Goal: Find specific page/section: Find specific page/section

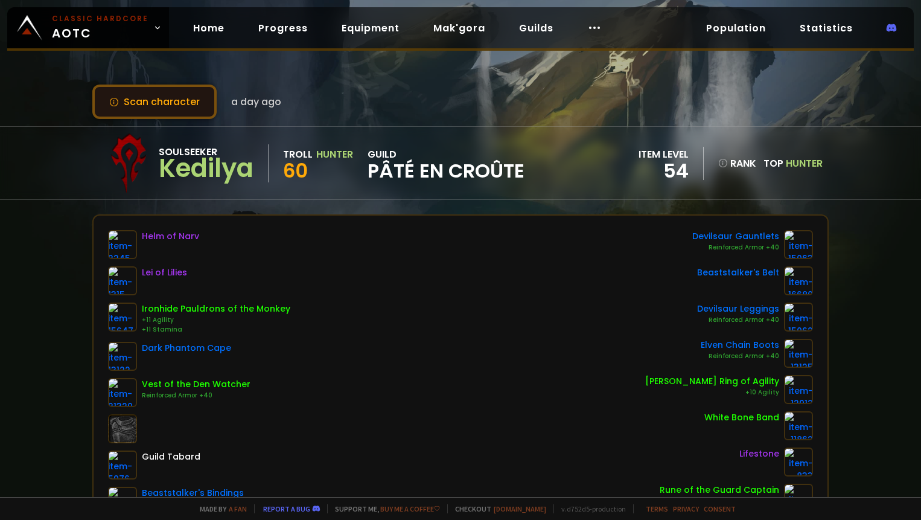
click at [174, 102] on button "Scan character" at bounding box center [154, 101] width 124 height 34
click at [199, 25] on link "Home" at bounding box center [208, 28] width 51 height 25
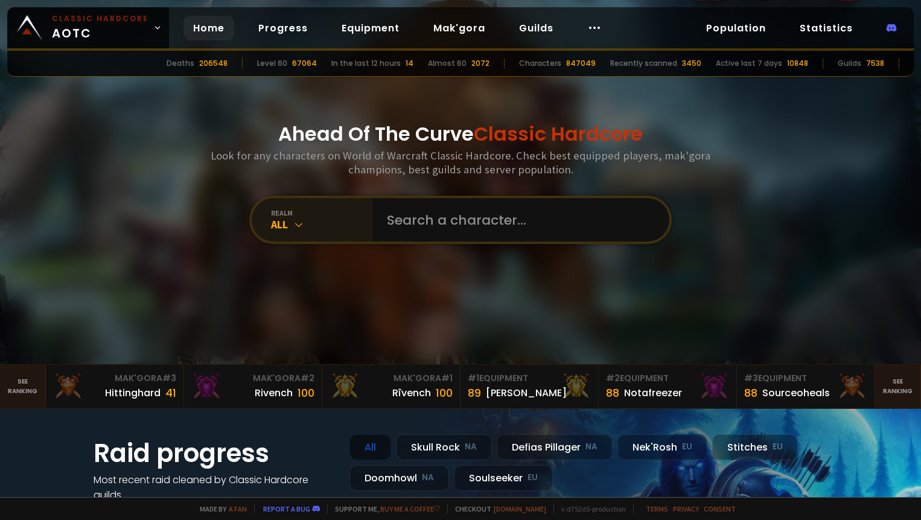
click at [296, 221] on icon at bounding box center [299, 224] width 12 height 12
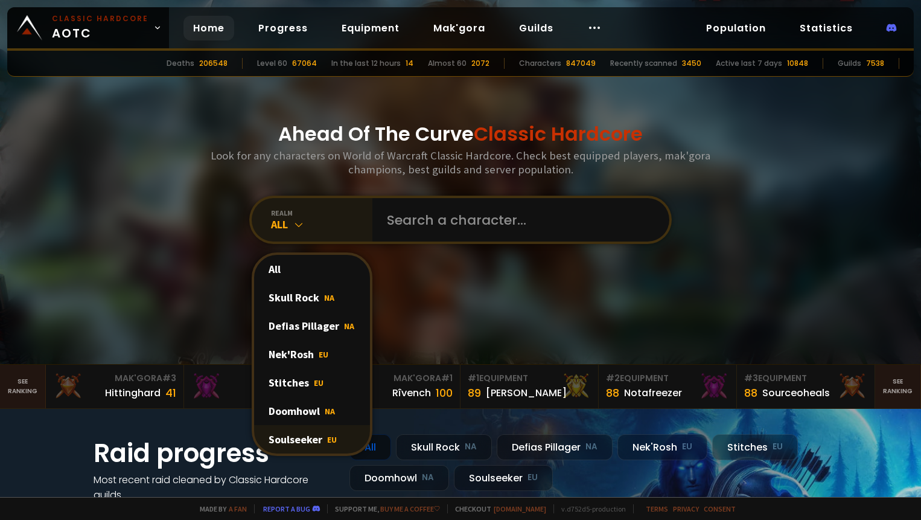
click at [304, 435] on div "Soulseeker EU" at bounding box center [312, 439] width 116 height 28
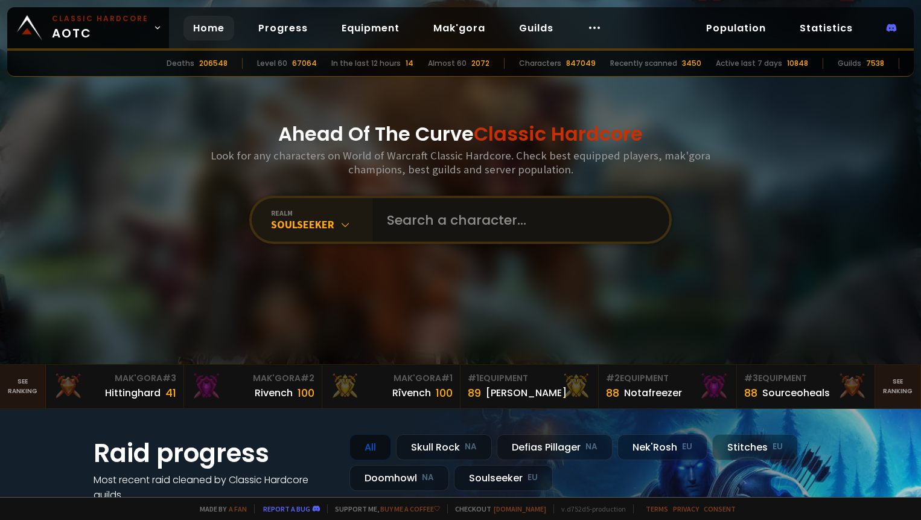
click at [490, 230] on input "text" at bounding box center [517, 219] width 275 height 43
type input "galy"
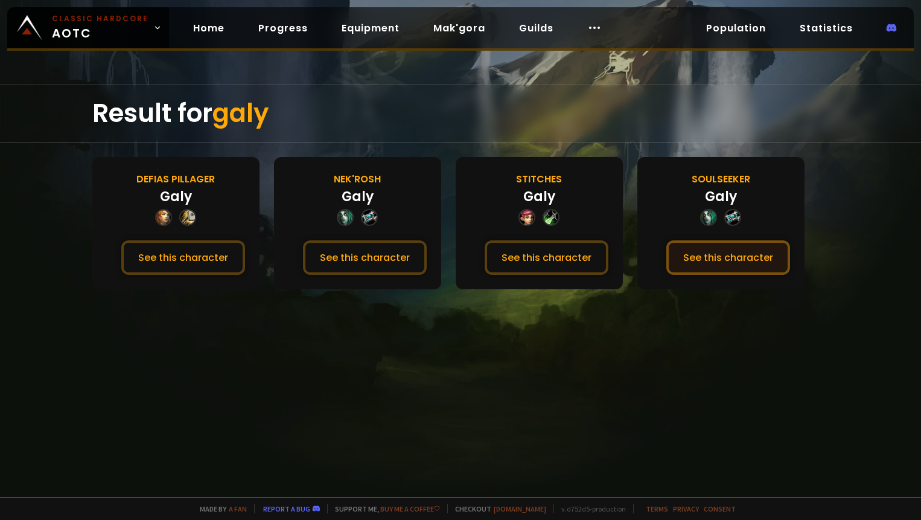
click at [707, 249] on button "See this character" at bounding box center [728, 257] width 124 height 34
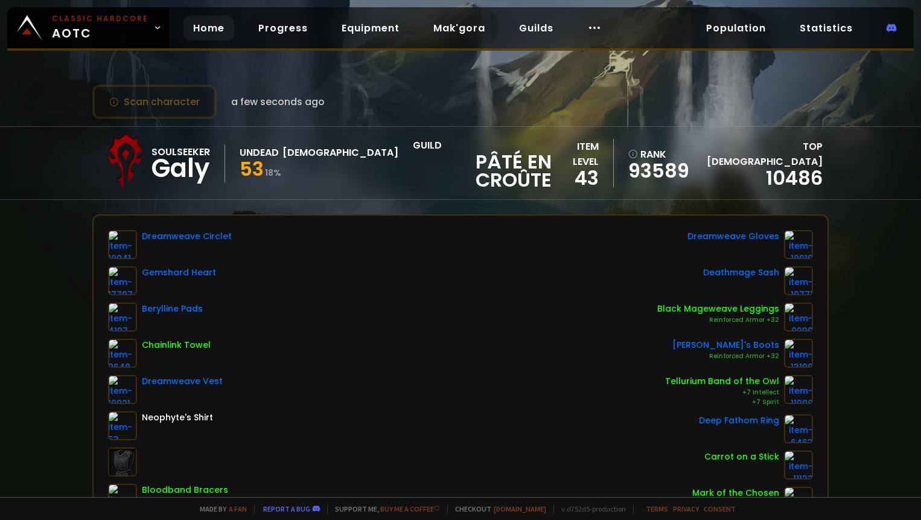
click at [199, 28] on link "Home" at bounding box center [208, 28] width 51 height 25
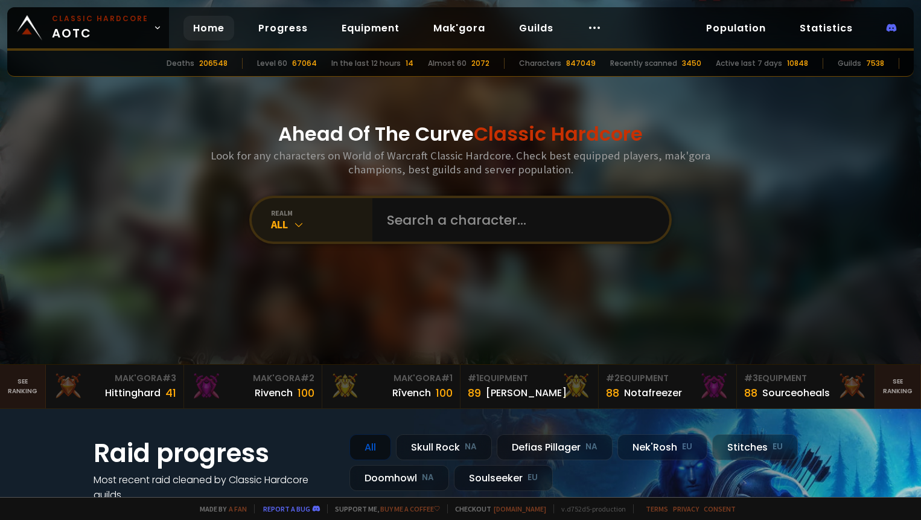
click at [276, 229] on div "All" at bounding box center [321, 224] width 101 height 14
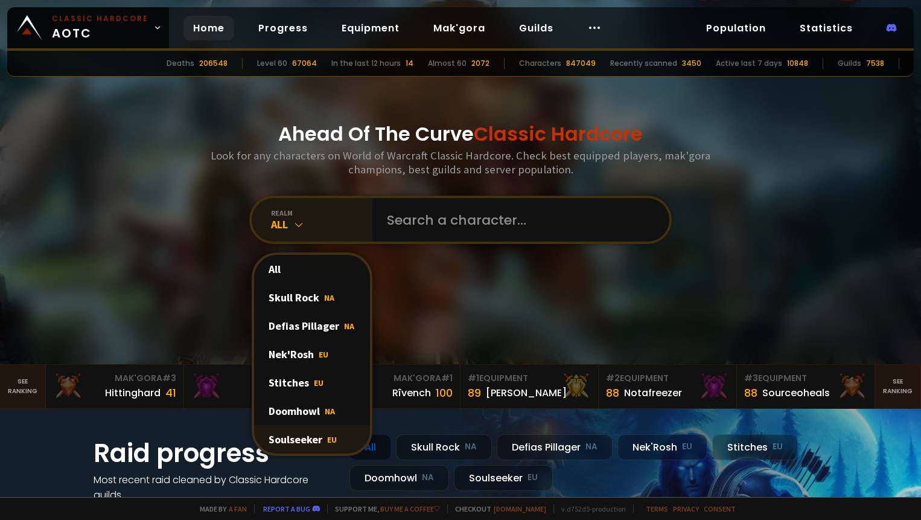
click at [281, 447] on div "Soulseeker EU" at bounding box center [312, 439] width 116 height 28
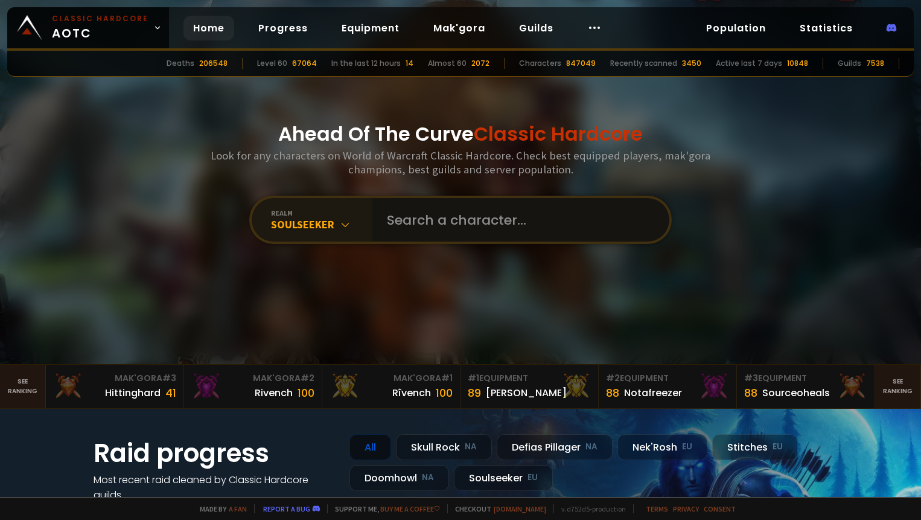
click at [434, 226] on input "text" at bounding box center [517, 219] width 275 height 43
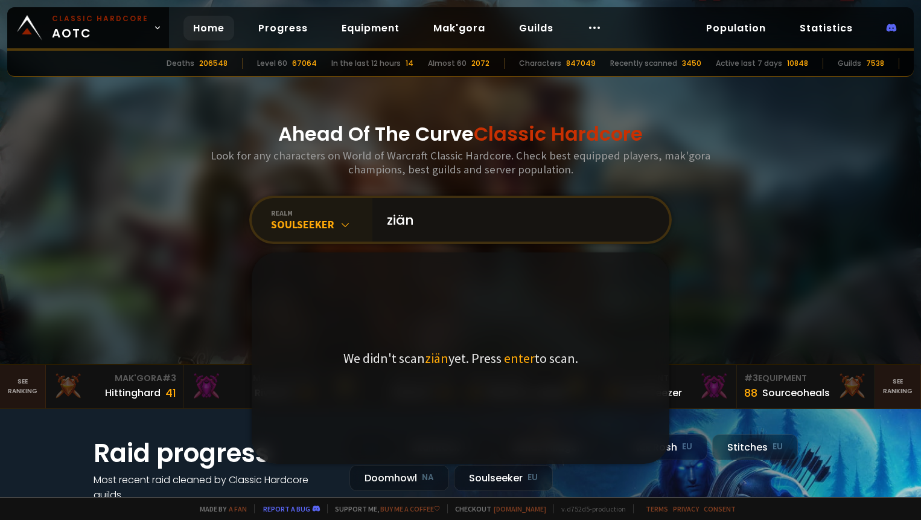
type input "ziäna"
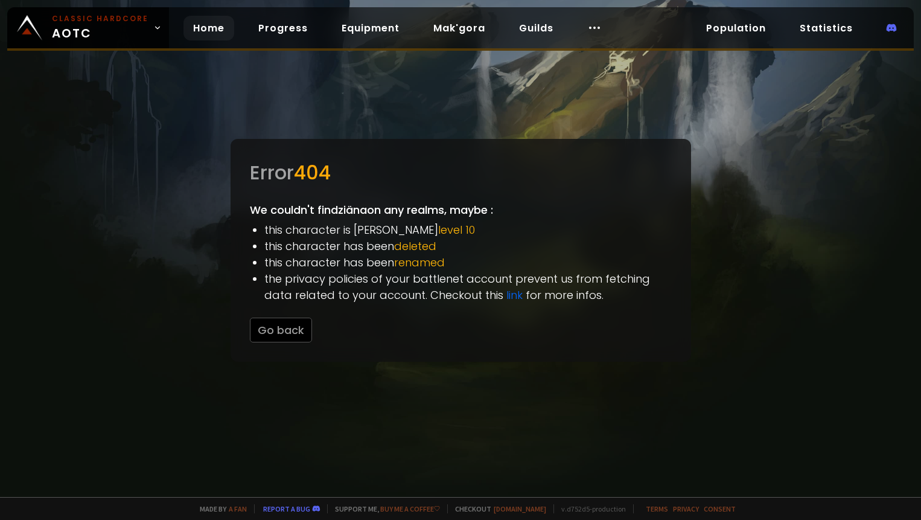
click at [207, 31] on link "Home" at bounding box center [208, 28] width 51 height 25
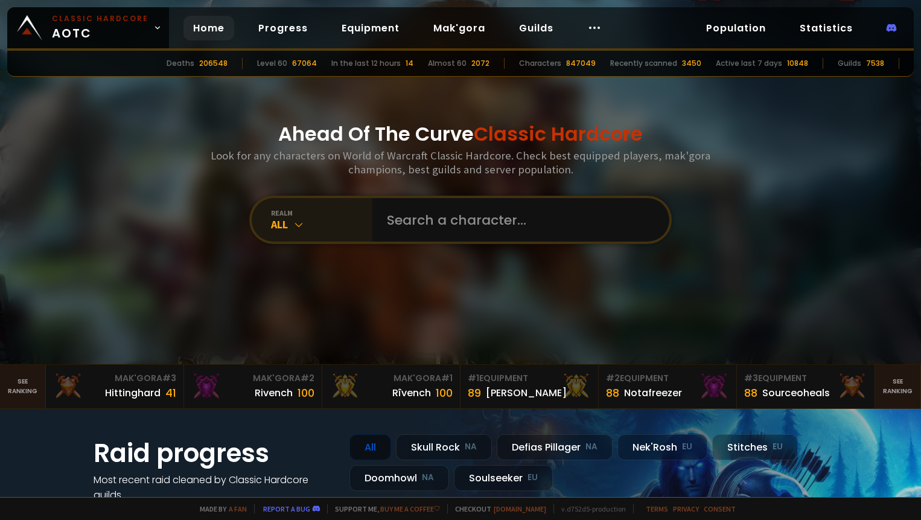
click at [282, 221] on div "All" at bounding box center [321, 224] width 101 height 14
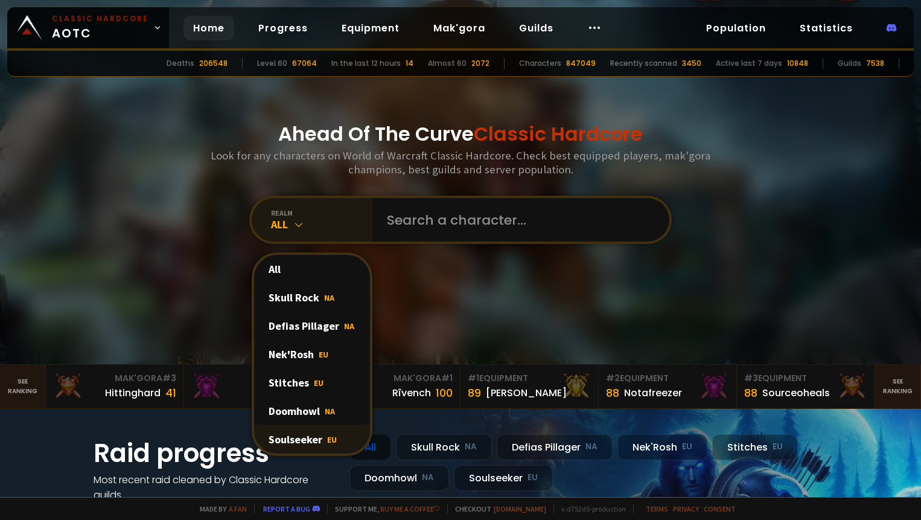
click at [293, 444] on div "Soulseeker EU" at bounding box center [312, 439] width 116 height 28
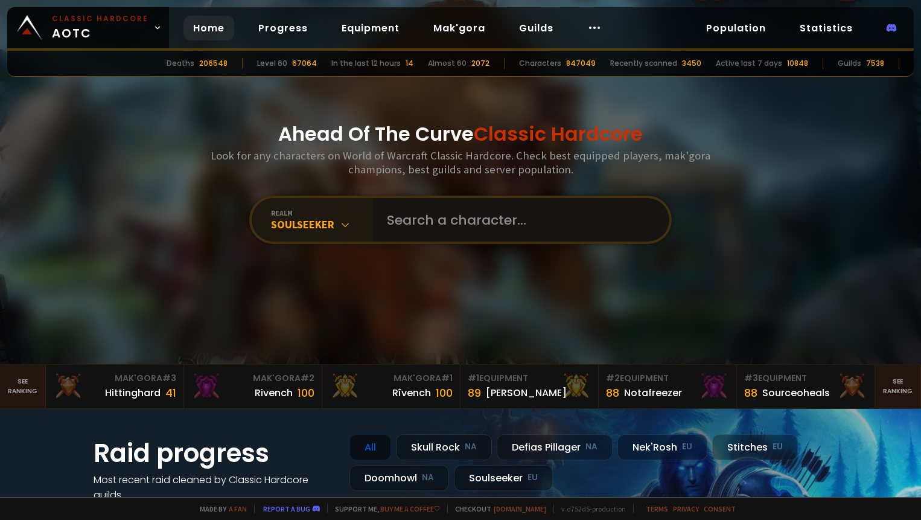
click at [435, 217] on input "text" at bounding box center [517, 219] width 275 height 43
paste input "Zïana"
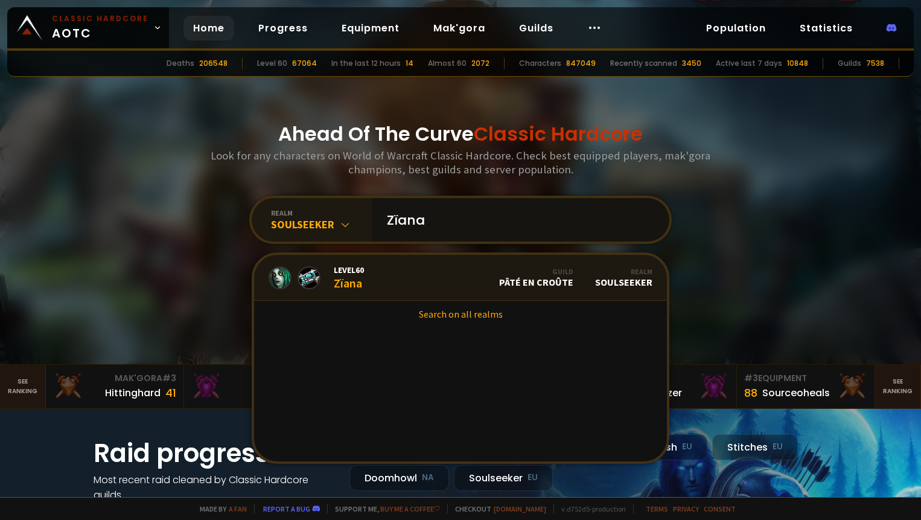
type input "Zïana"
click at [435, 267] on link "Level 60 Zïana Guild [PERSON_NAME] en croûte Realm Soulseeker" at bounding box center [460, 278] width 413 height 46
